Goal: Check status: Check status

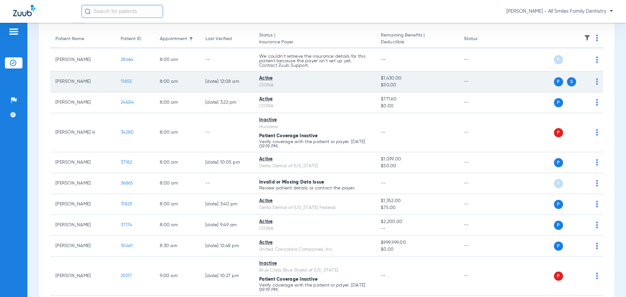
scroll to position [65, 0]
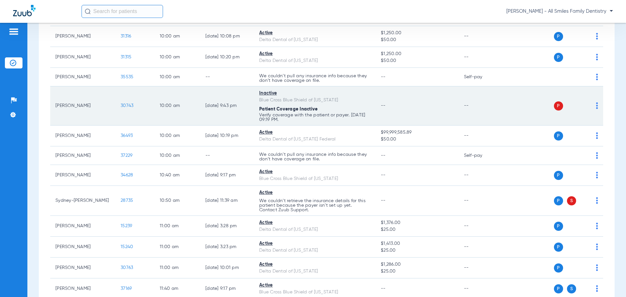
scroll to position [554, 0]
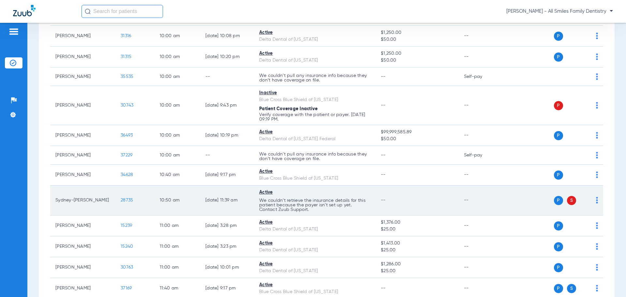
click at [596, 200] on img at bounding box center [597, 200] width 2 height 7
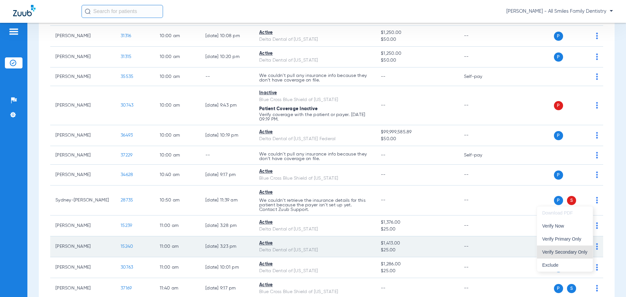
drag, startPoint x: 568, startPoint y: 253, endPoint x: 554, endPoint y: 245, distance: 16.7
click at [568, 252] on span "Verify Secondary Only" at bounding box center [564, 252] width 45 height 5
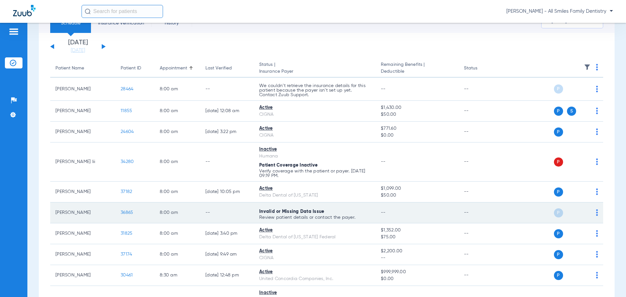
scroll to position [0, 0]
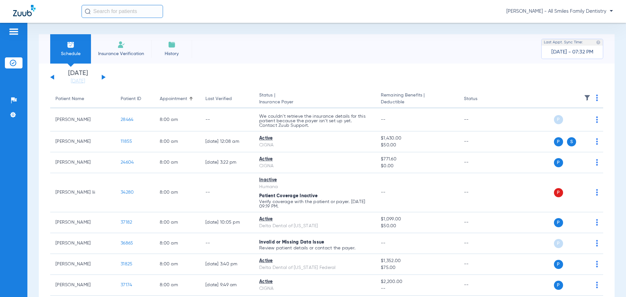
click at [103, 75] on div "Tuesday 06-10-2025 Wednesday 06-11-2025 Thursday 06-12-2025 Friday 06-13-2025 S…" at bounding box center [77, 77] width 55 height 14
click at [102, 78] on button at bounding box center [104, 77] width 4 height 5
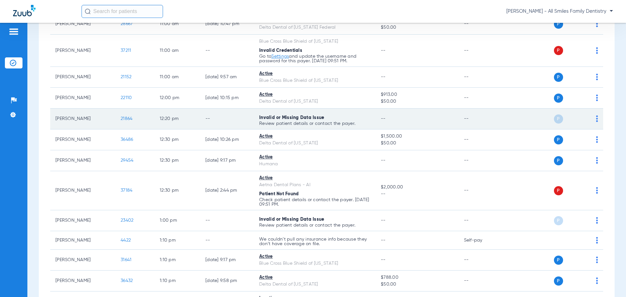
scroll to position [685, 0]
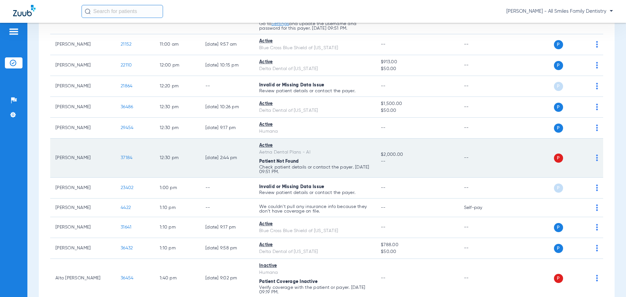
click at [591, 158] on div "P S" at bounding box center [551, 158] width 96 height 9
click at [594, 158] on td "P S" at bounding box center [553, 158] width 101 height 39
click at [596, 158] on img at bounding box center [597, 158] width 2 height 7
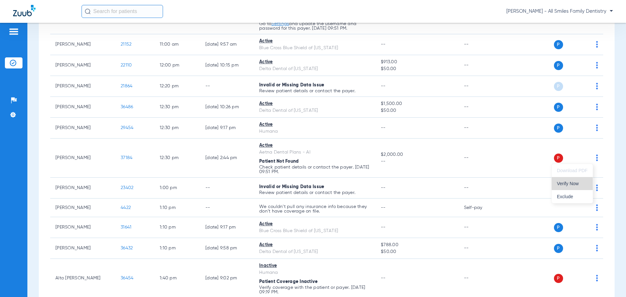
click at [573, 183] on span "Verify Now" at bounding box center [572, 183] width 31 height 5
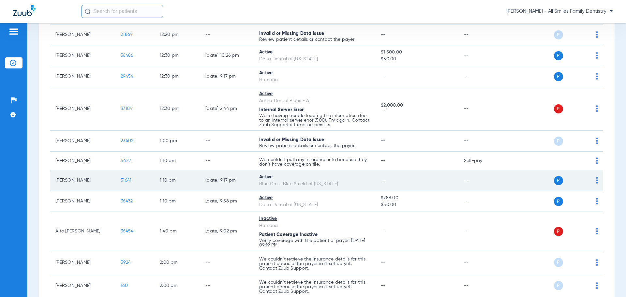
scroll to position [736, 0]
